Goal: Browse casually

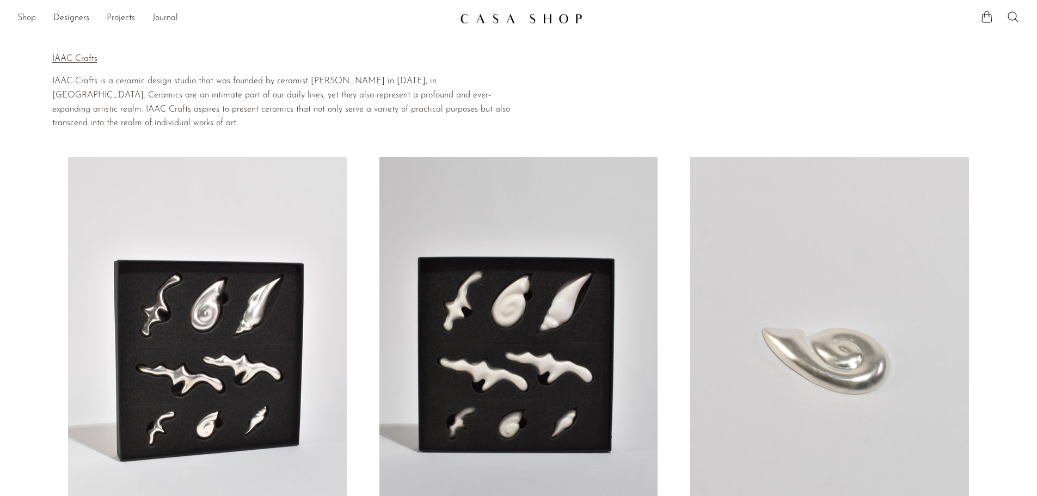
click at [30, 19] on link "Shop" at bounding box center [26, 18] width 19 height 14
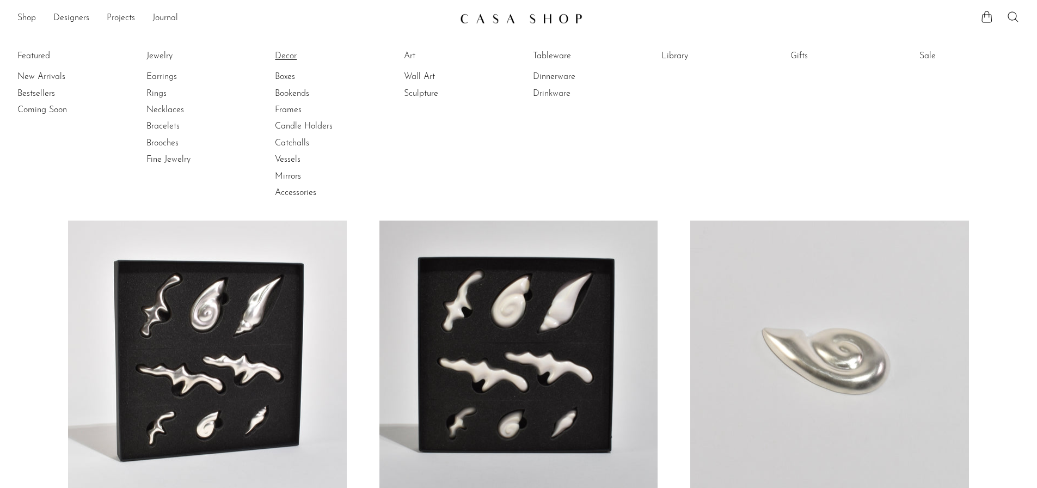
click at [292, 55] on link "Decor" at bounding box center [316, 56] width 82 height 12
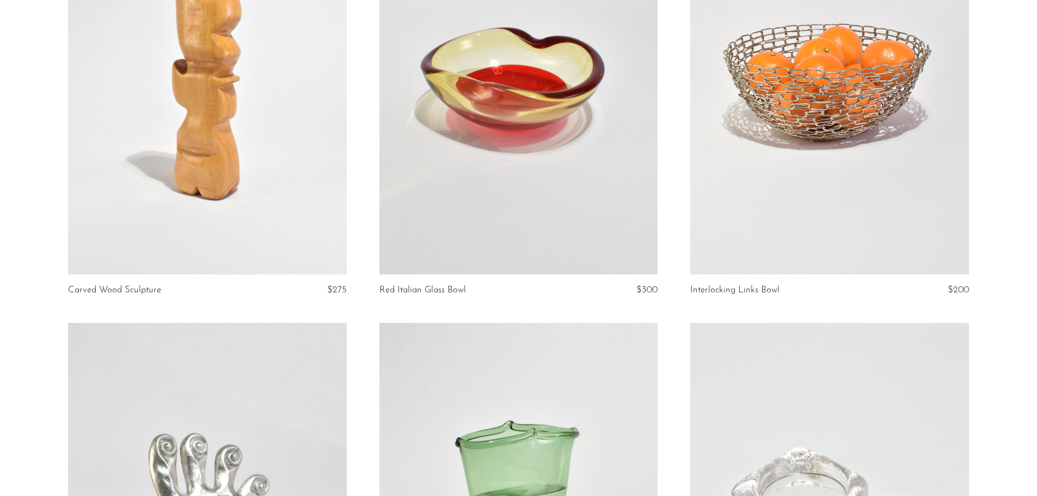
scroll to position [762, 0]
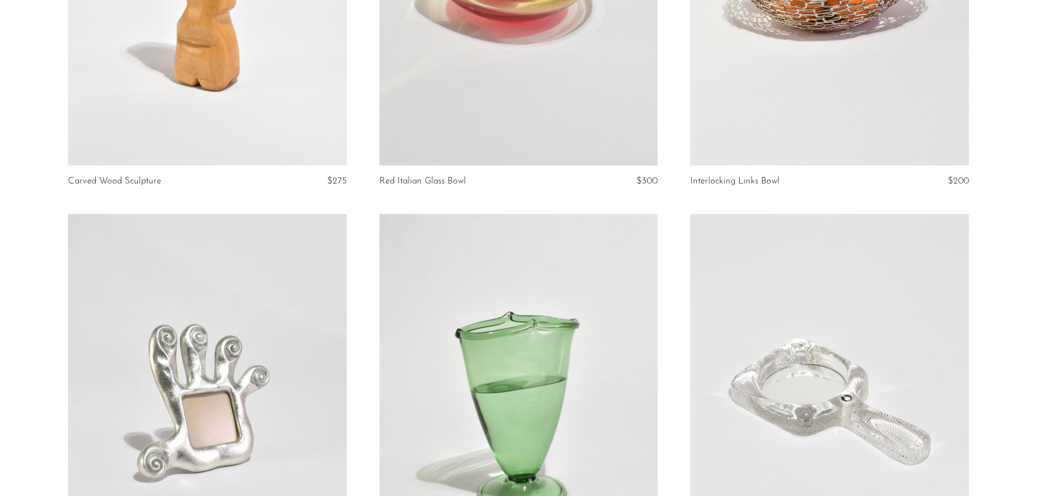
drag, startPoint x: 796, startPoint y: 85, endPoint x: 827, endPoint y: 90, distance: 31.9
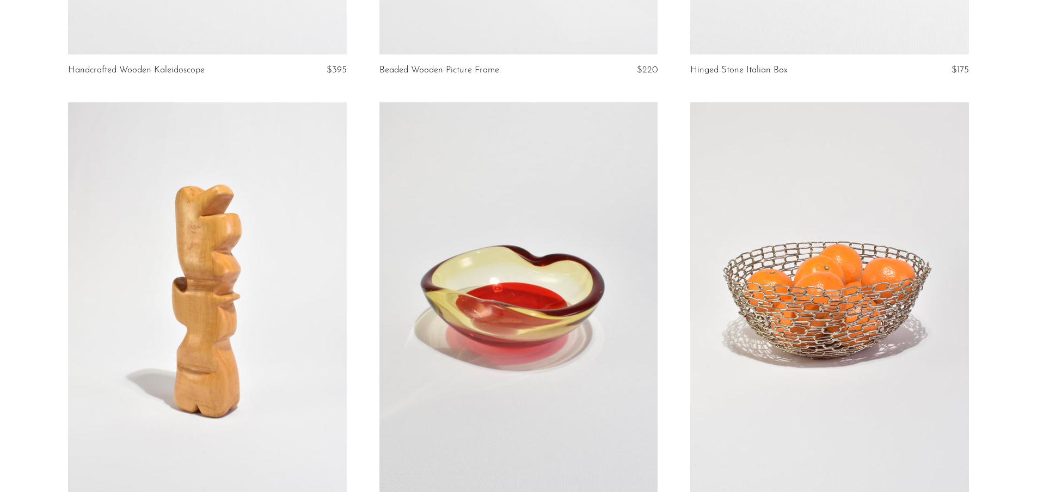
scroll to position [0, 0]
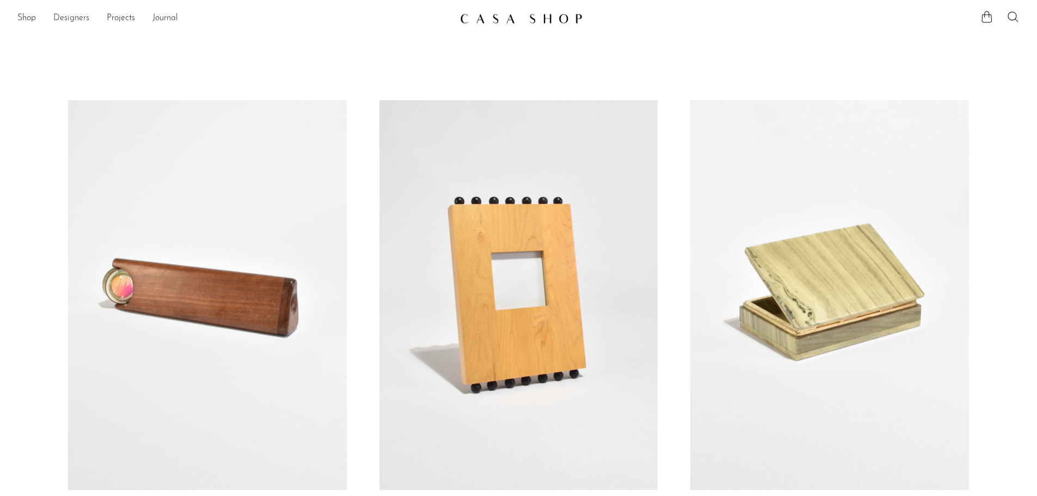
click at [76, 16] on link "Designers" at bounding box center [71, 18] width 36 height 14
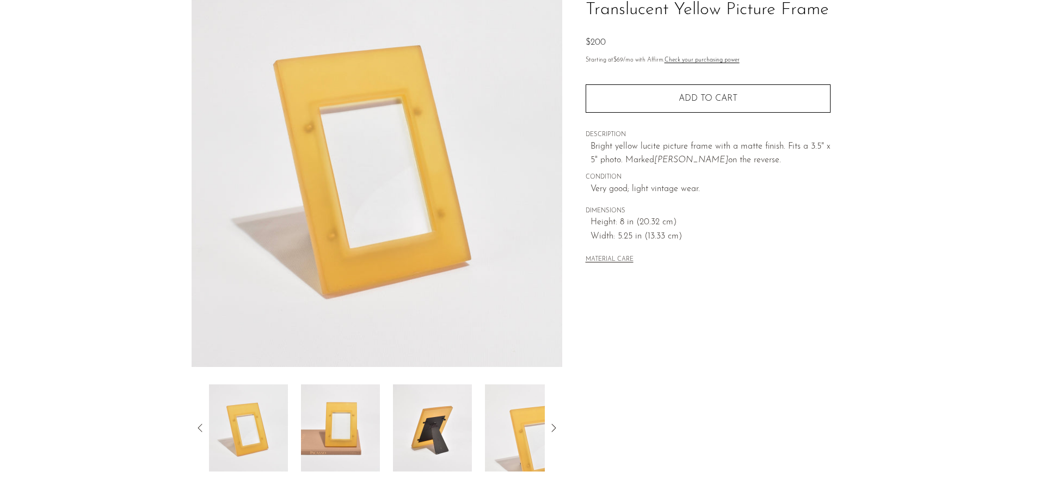
scroll to position [109, 0]
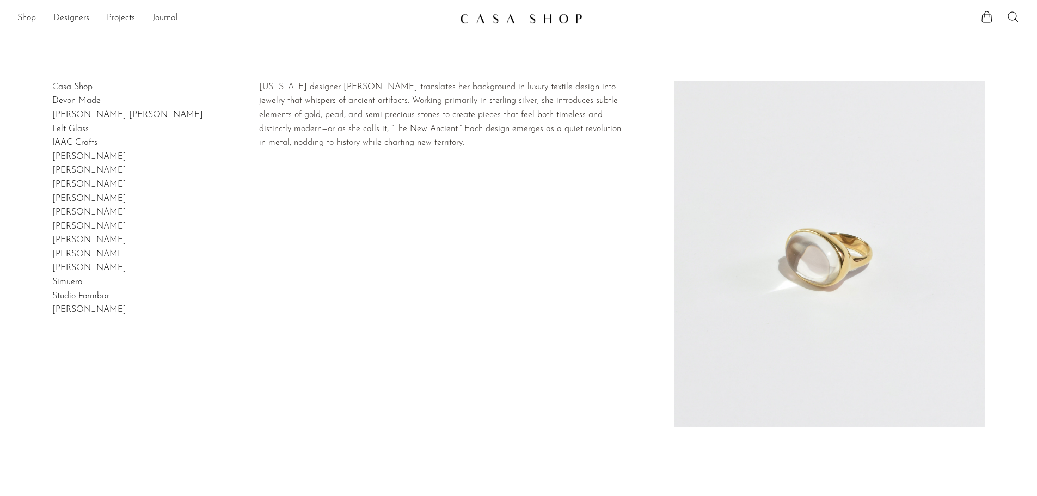
click at [86, 222] on link "Sapir Bachar" at bounding box center [89, 226] width 74 height 9
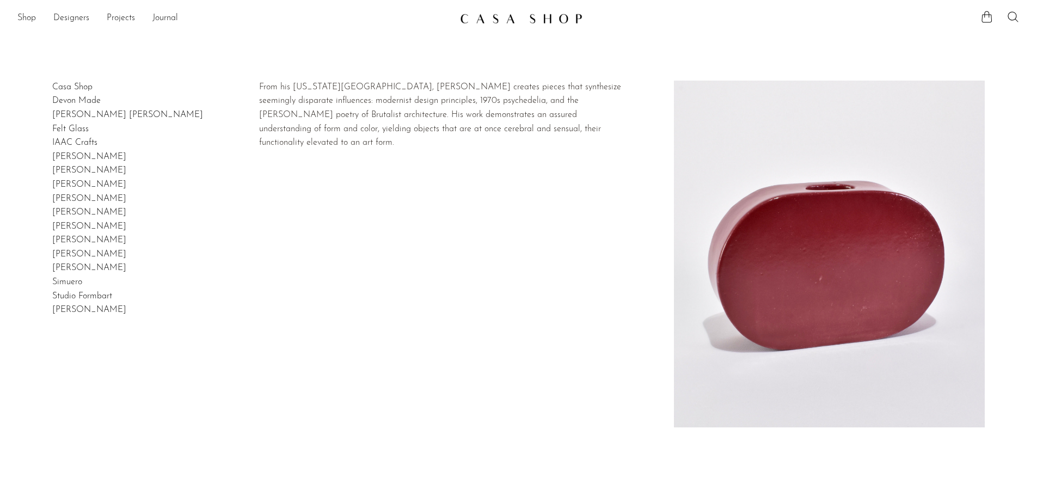
click at [82, 252] on link "[PERSON_NAME]" at bounding box center [89, 254] width 74 height 9
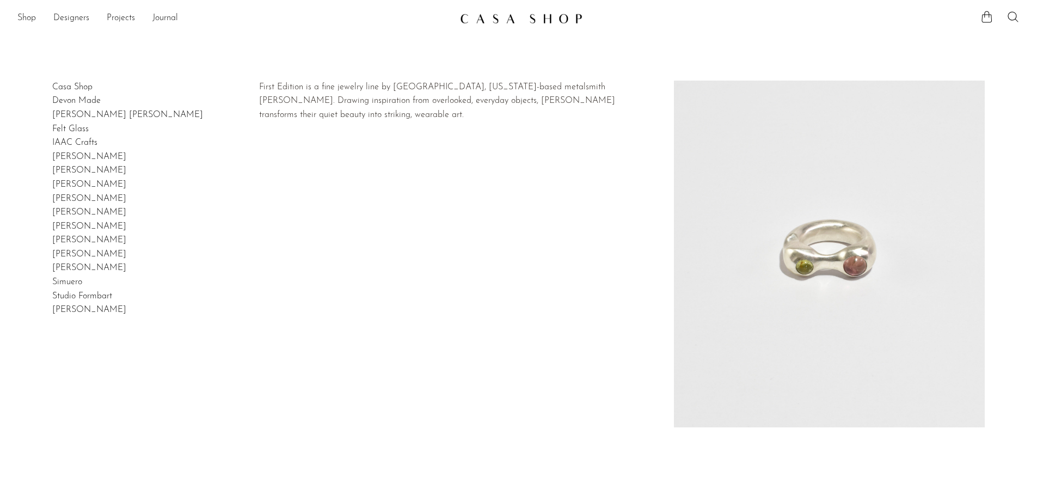
click at [82, 265] on link "Shauna Dunn" at bounding box center [89, 267] width 74 height 9
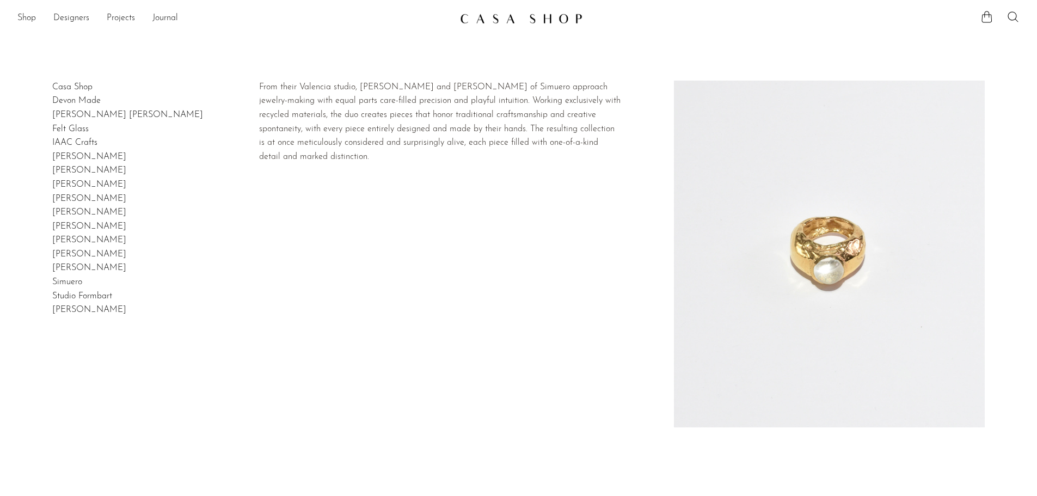
click at [70, 283] on link "Simuero" at bounding box center [67, 282] width 30 height 9
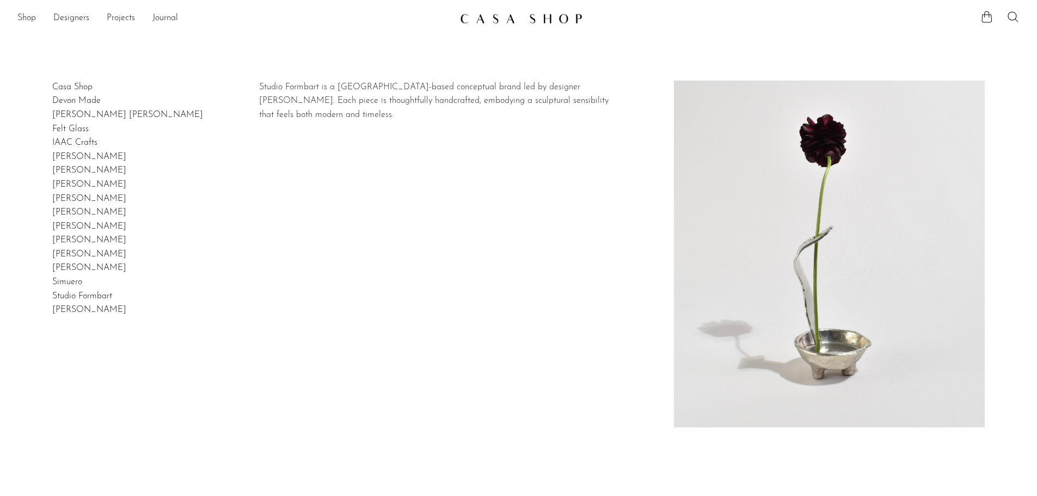
click at [103, 292] on link "Studio Formbart" at bounding box center [82, 296] width 60 height 9
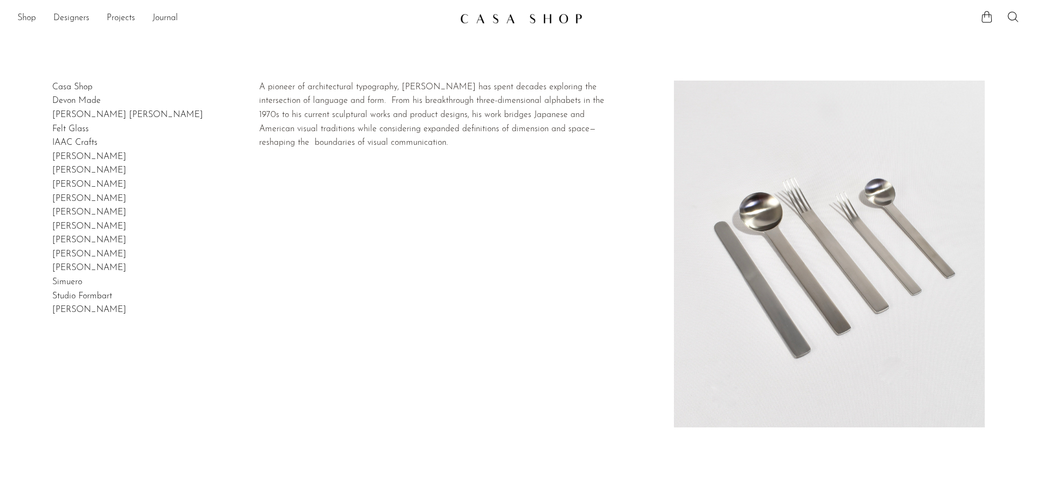
click at [102, 306] on link "Takenobu Igarashi" at bounding box center [89, 309] width 74 height 9
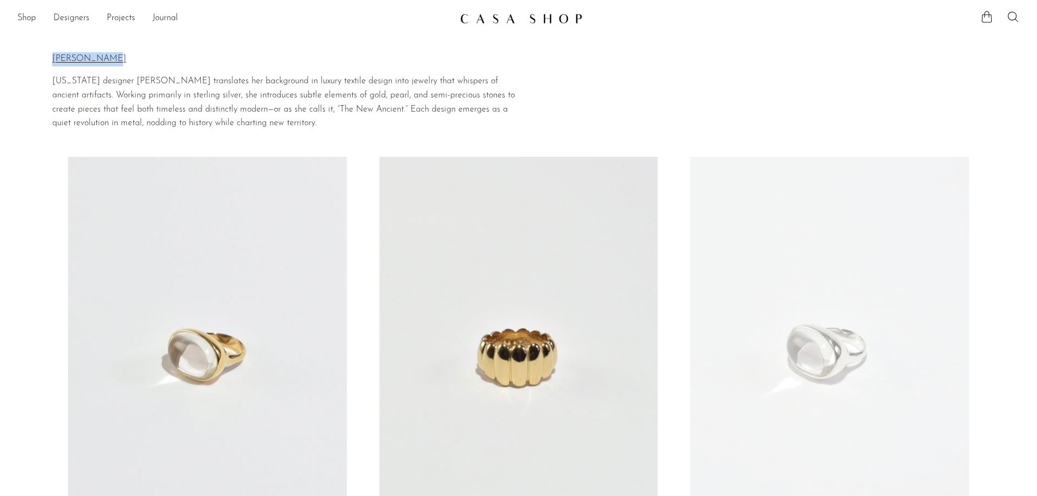
drag, startPoint x: 105, startPoint y: 60, endPoint x: 42, endPoint y: 59, distance: 63.1
click at [42, 59] on section "Home Collections [PERSON_NAME] [PERSON_NAME] [US_STATE] designer [PERSON_NAME] …" at bounding box center [518, 84] width 1037 height 91
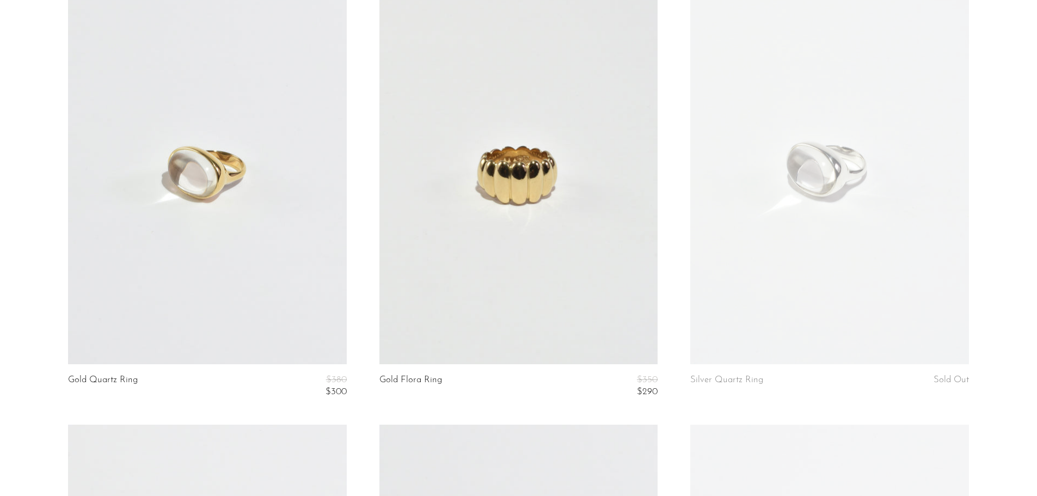
scroll to position [218, 0]
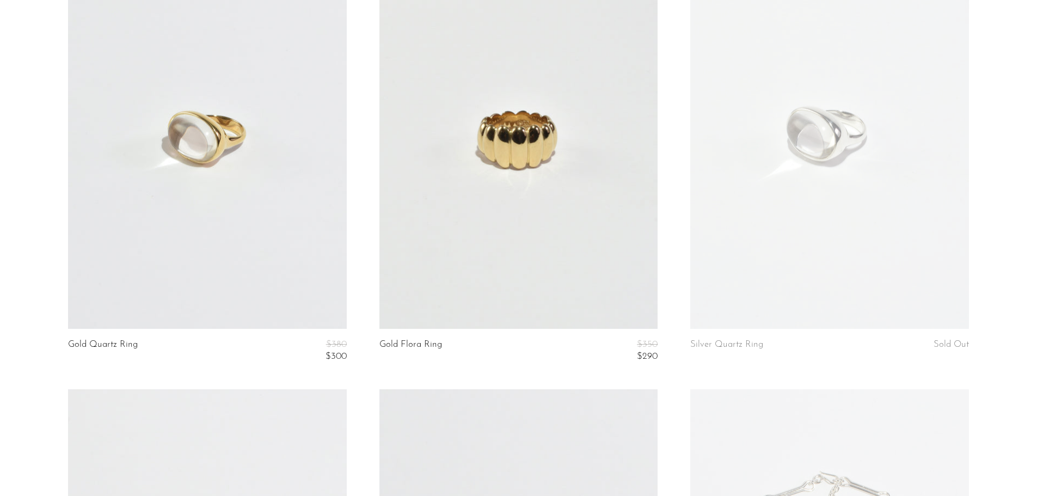
click at [242, 141] on link at bounding box center [207, 134] width 278 height 390
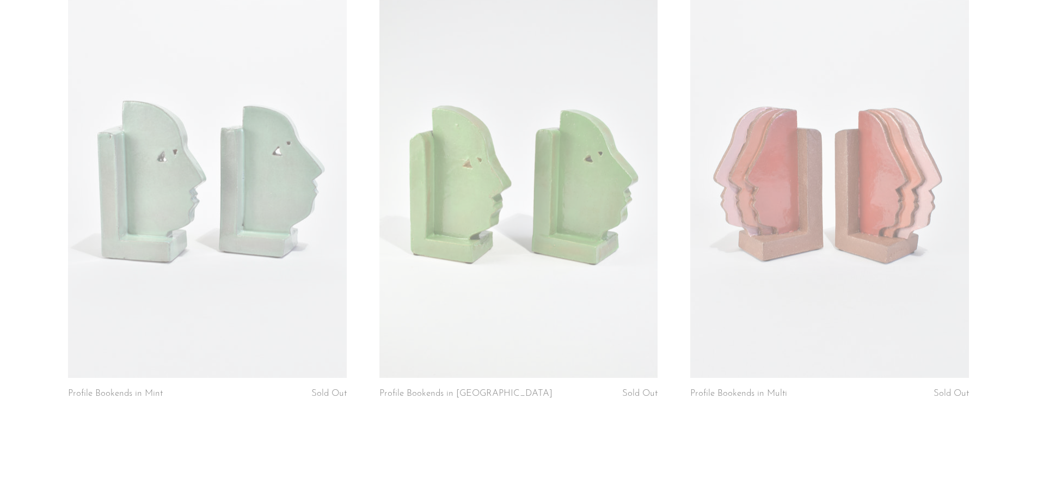
scroll to position [1020, 0]
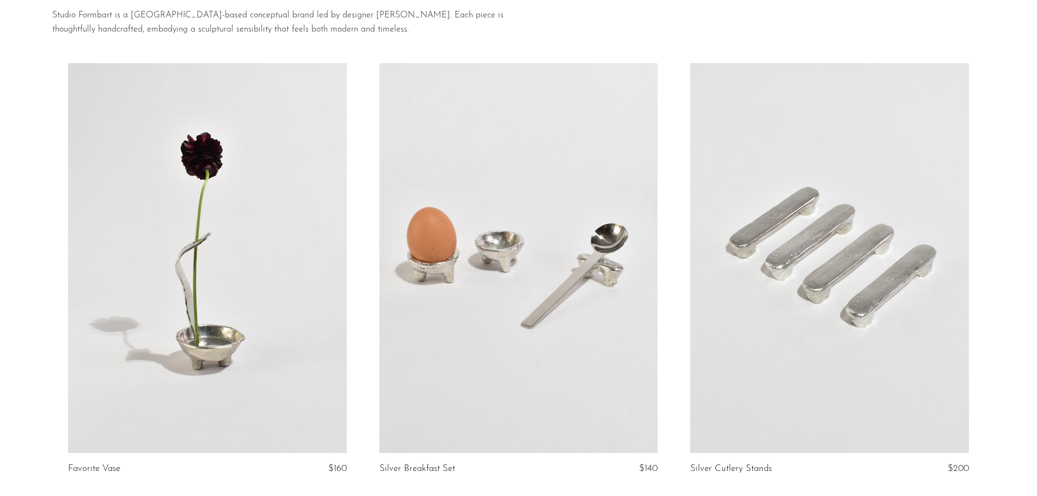
scroll to position [22, 0]
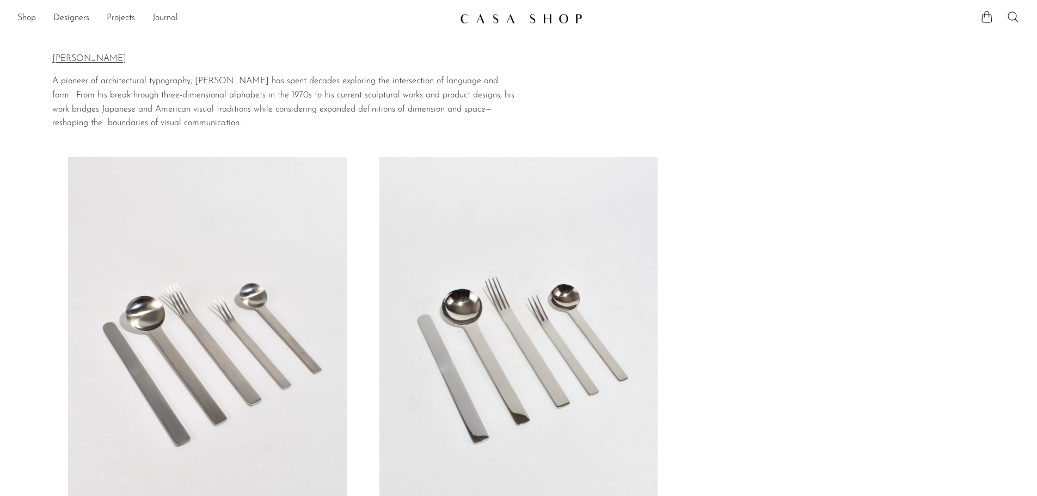
drag, startPoint x: 151, startPoint y: 61, endPoint x: 33, endPoint y: 50, distance: 118.6
click at [33, 50] on section "Home Collections Takenobu Igarashi Takenobu Igarashi A pioneer of architectural…" at bounding box center [518, 84] width 1037 height 91
copy div "Home Collections Takenobu Igarashi Takenobu Igarashi"
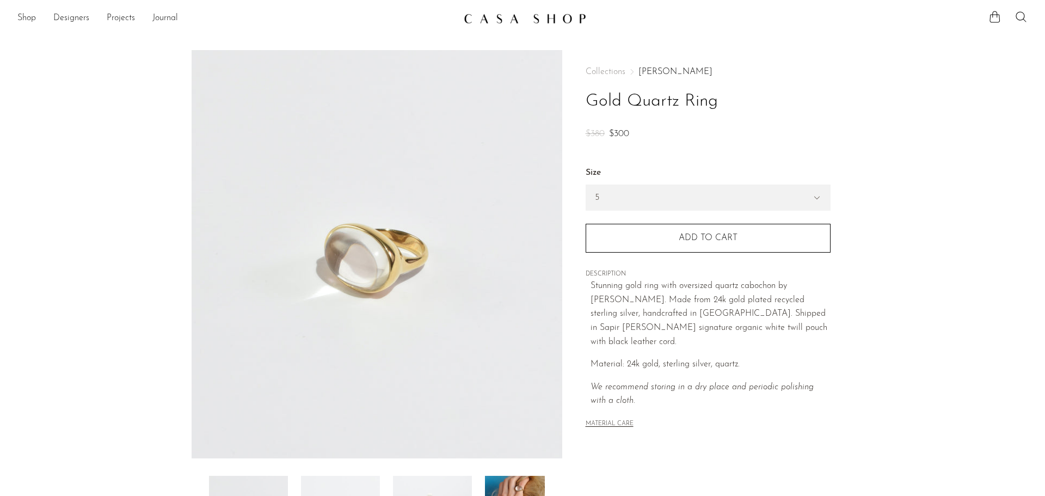
scroll to position [109, 0]
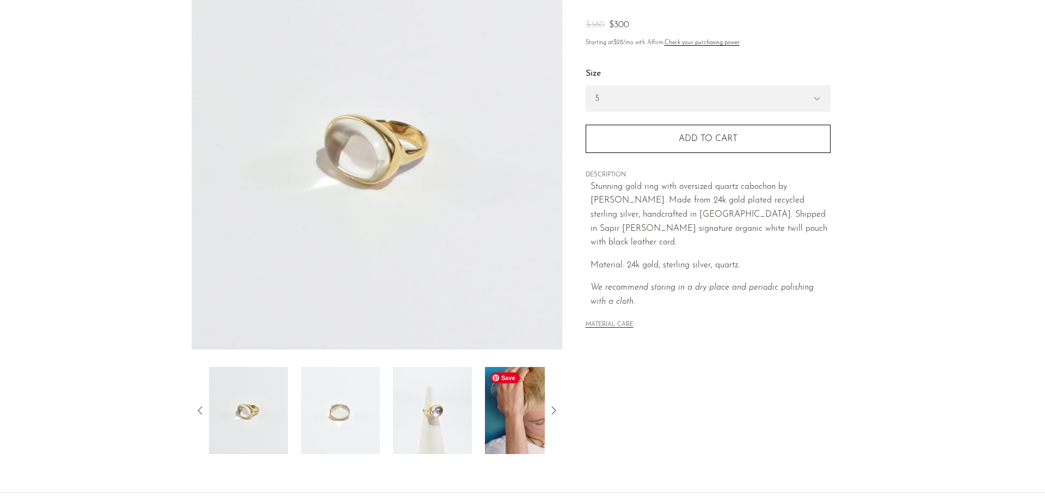
click at [509, 414] on img at bounding box center [524, 410] width 79 height 87
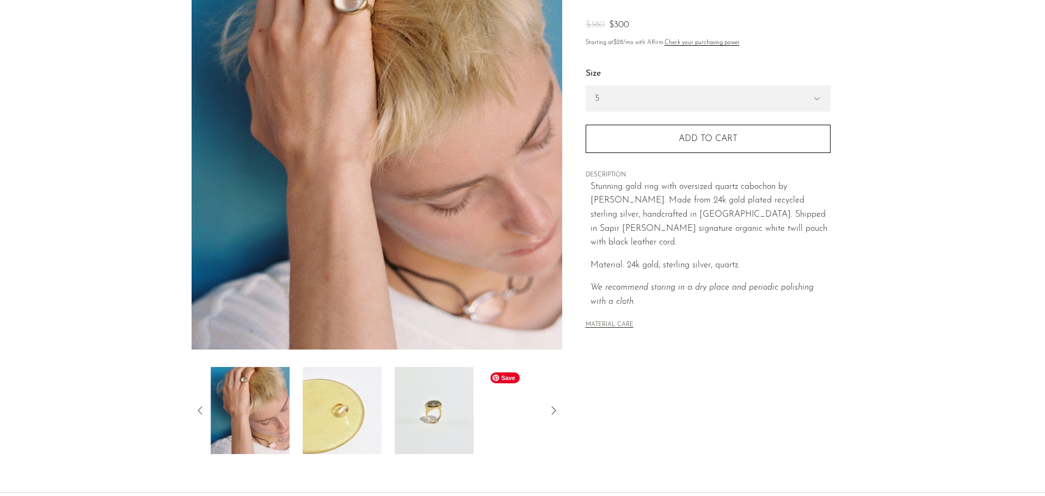
scroll to position [0, 0]
